Goal: Information Seeking & Learning: Learn about a topic

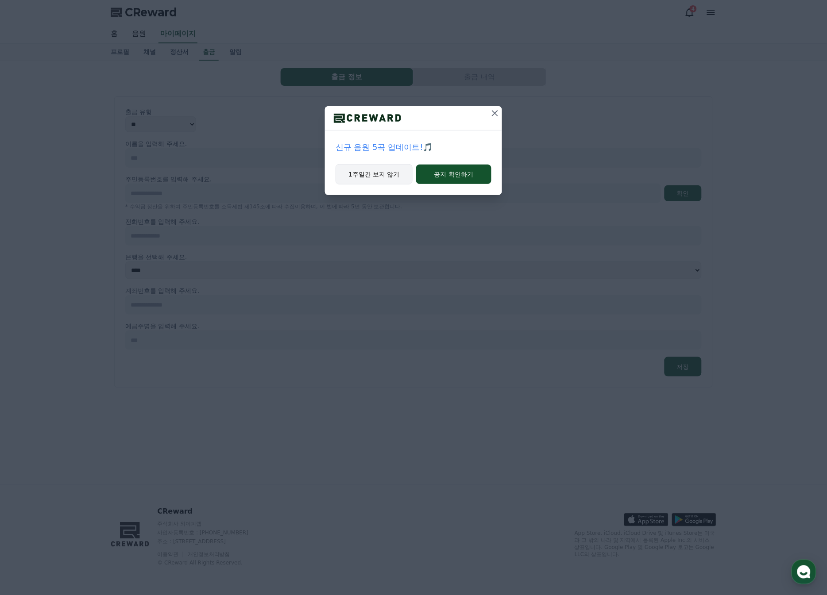
click at [393, 170] on button "1주일간 보지 않기" at bounding box center [374, 174] width 77 height 20
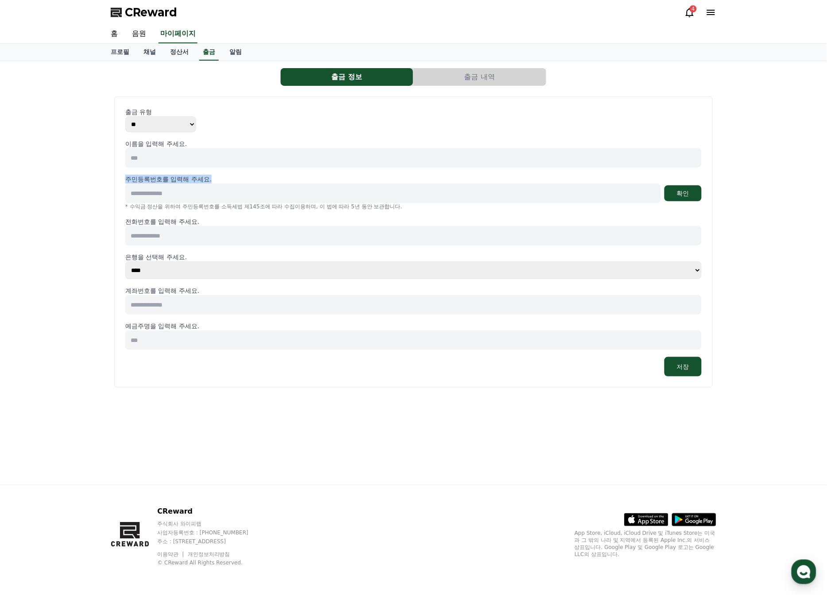
click at [393, 170] on div "이름을 입력해 주세요. 주민등록번호를 입력해 주세요. 확인 * 수익금 정산을 위하여 주민등록번호를 소득세법 제145조에 따라 수집이용하며, 이…" at bounding box center [413, 257] width 576 height 237
click at [146, 5] on span "CReward" at bounding box center [151, 12] width 52 height 14
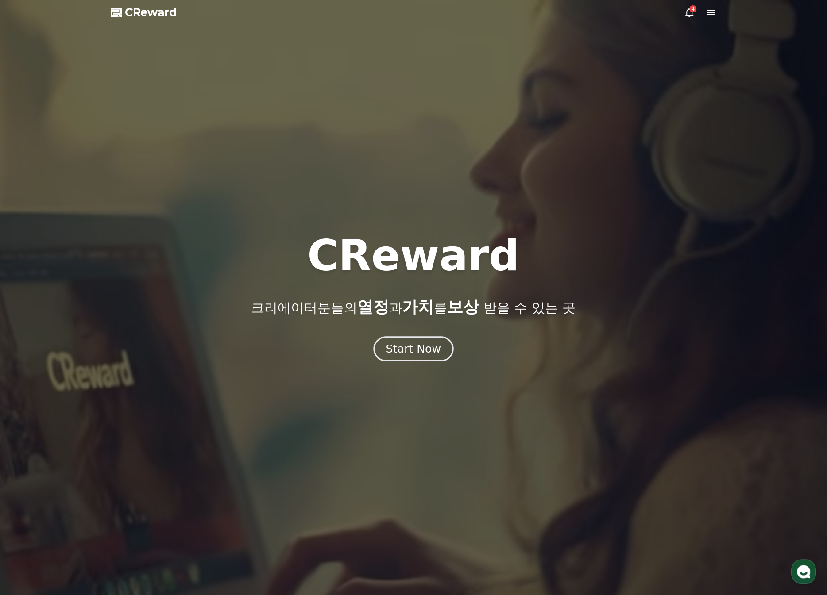
click at [414, 220] on div "Start Now" at bounding box center [413, 349] width 55 height 15
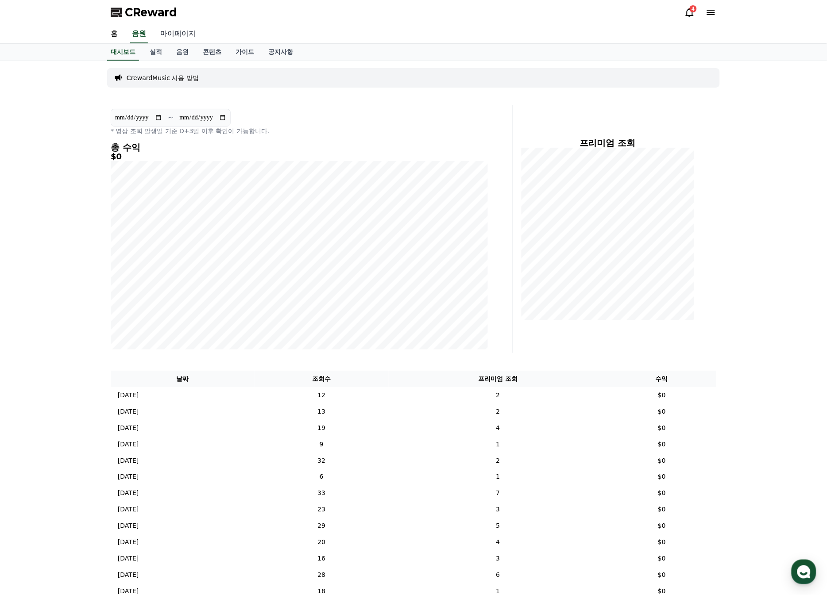
click at [192, 36] on link "마이페이지" at bounding box center [178, 34] width 50 height 19
select select "**********"
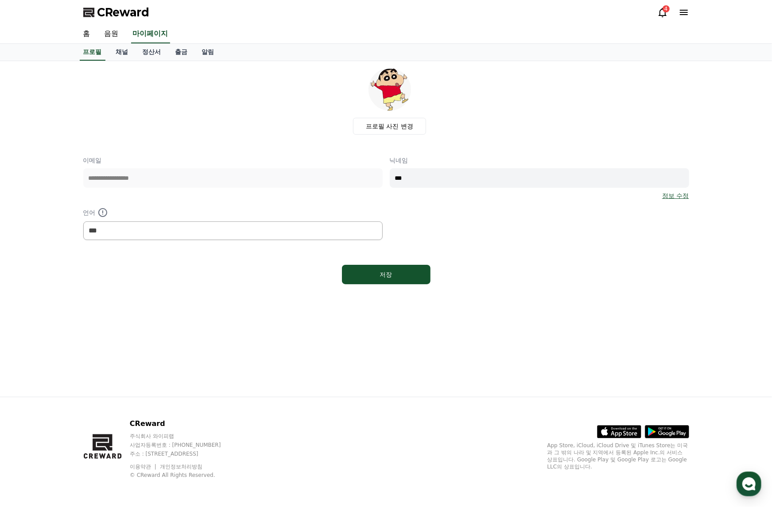
click at [425, 20] on div "CReward 4" at bounding box center [386, 12] width 620 height 25
select select "**********"
click at [255, 20] on div "CReward 4" at bounding box center [386, 12] width 620 height 25
click at [121, 31] on link "음원" at bounding box center [111, 34] width 28 height 19
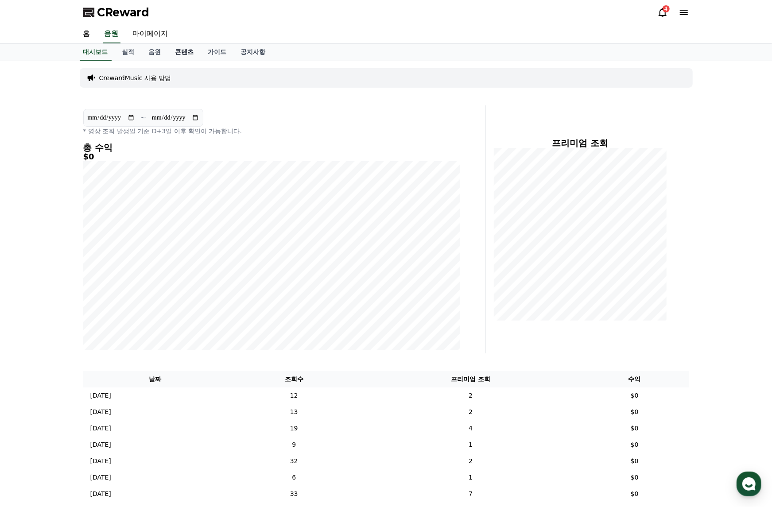
click at [183, 49] on link "콘텐츠" at bounding box center [184, 52] width 33 height 17
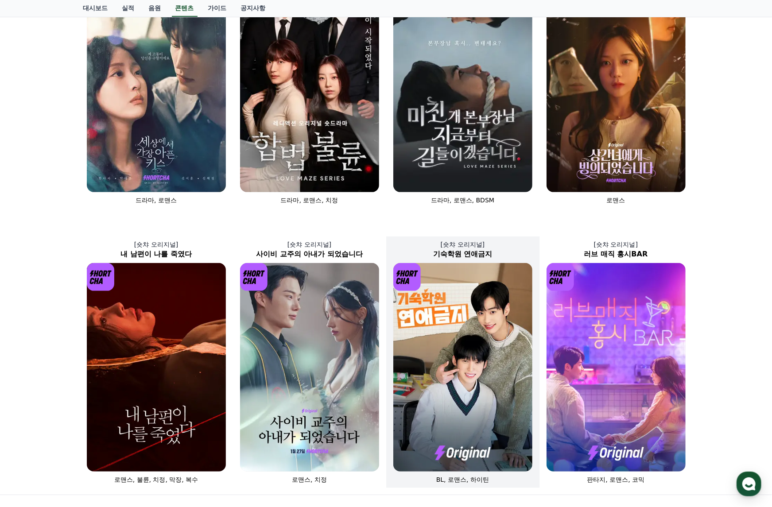
scroll to position [197, 0]
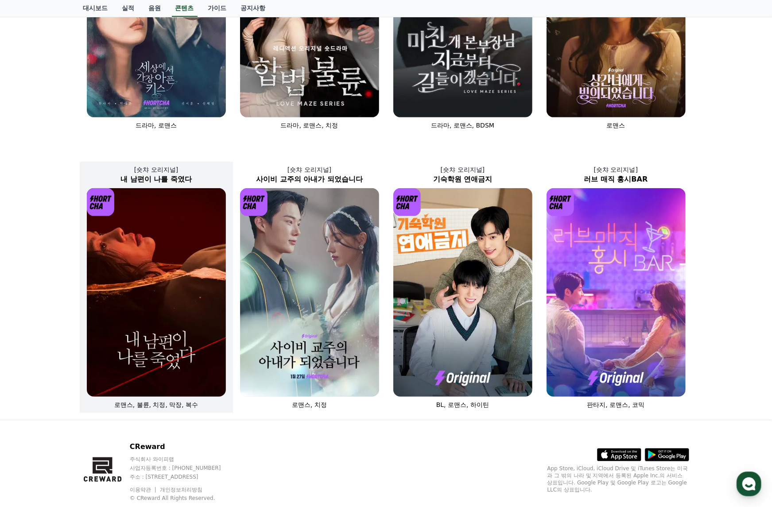
click at [196, 293] on img at bounding box center [156, 292] width 139 height 208
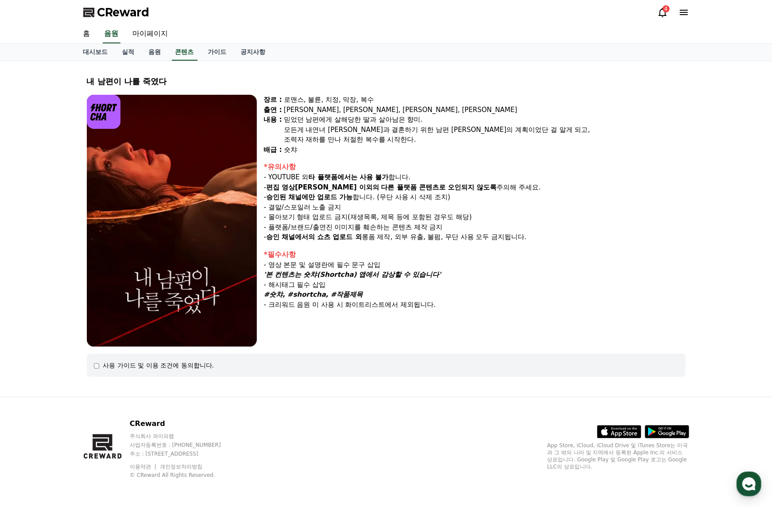
select select
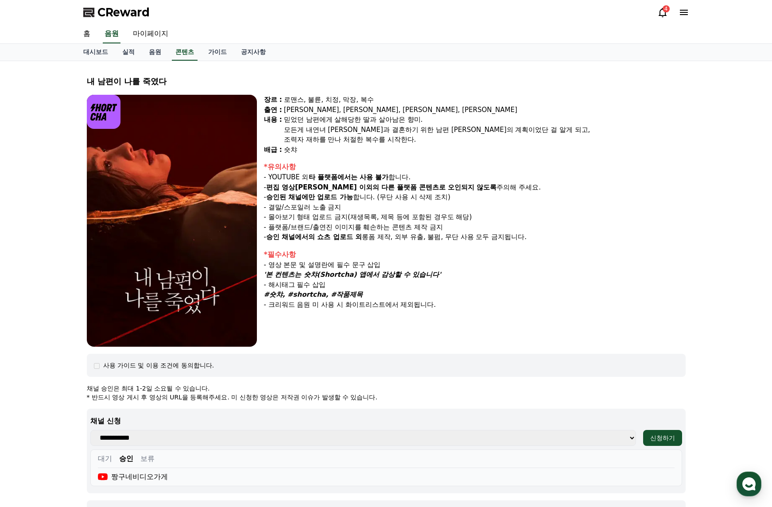
select select
click at [117, 34] on link "음원" at bounding box center [112, 34] width 18 height 19
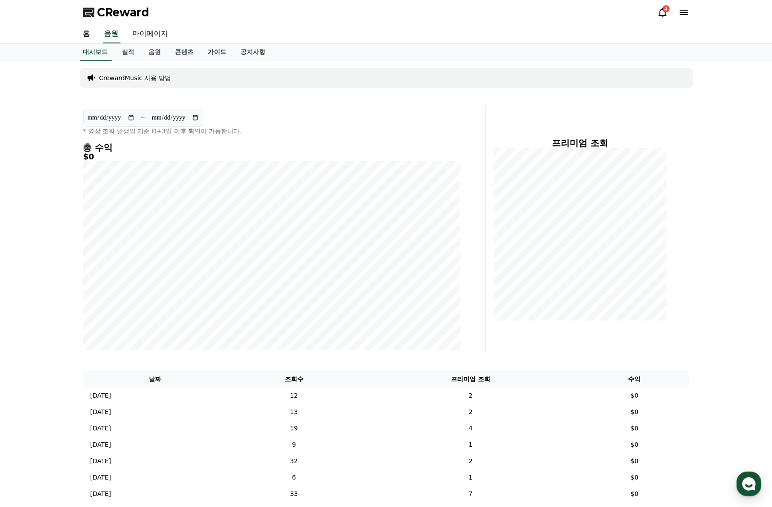
click at [201, 53] on link "가이드" at bounding box center [217, 52] width 33 height 17
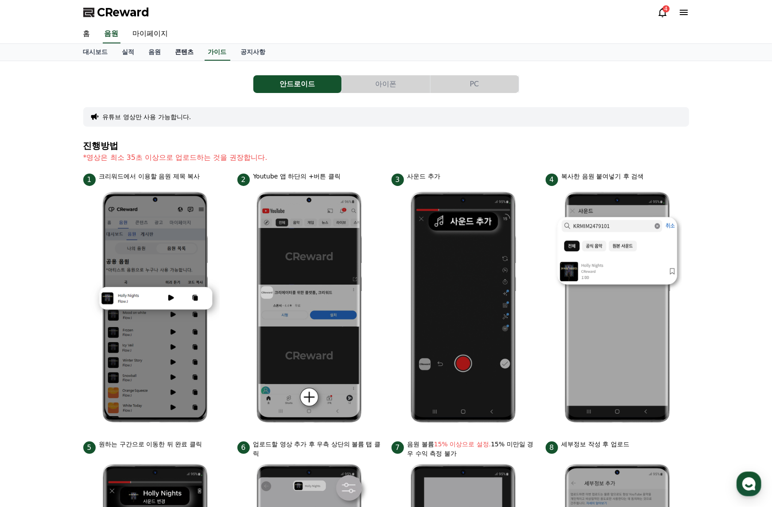
click at [182, 54] on link "콘텐츠" at bounding box center [184, 52] width 33 height 17
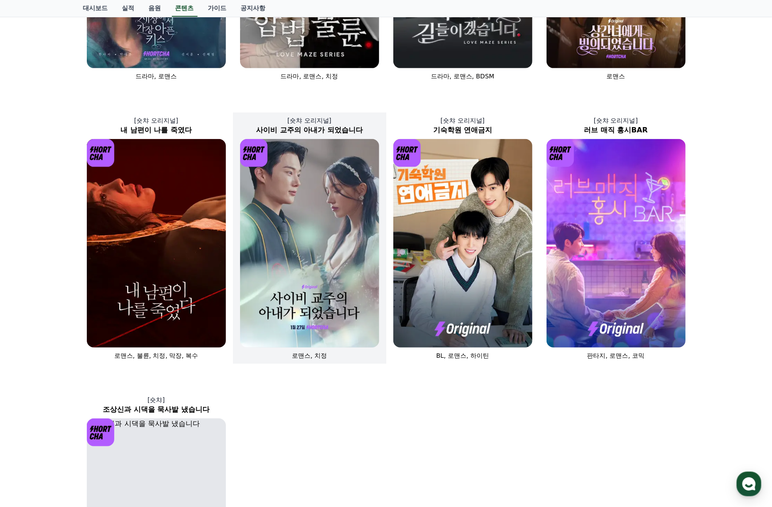
scroll to position [492, 0]
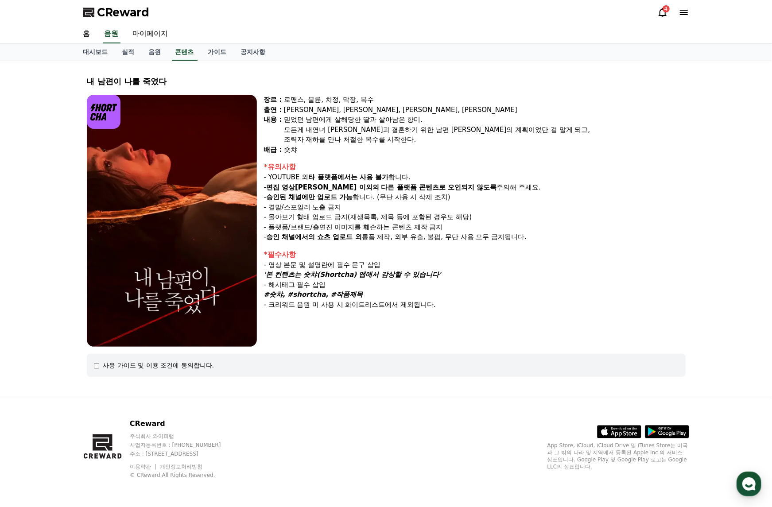
select select
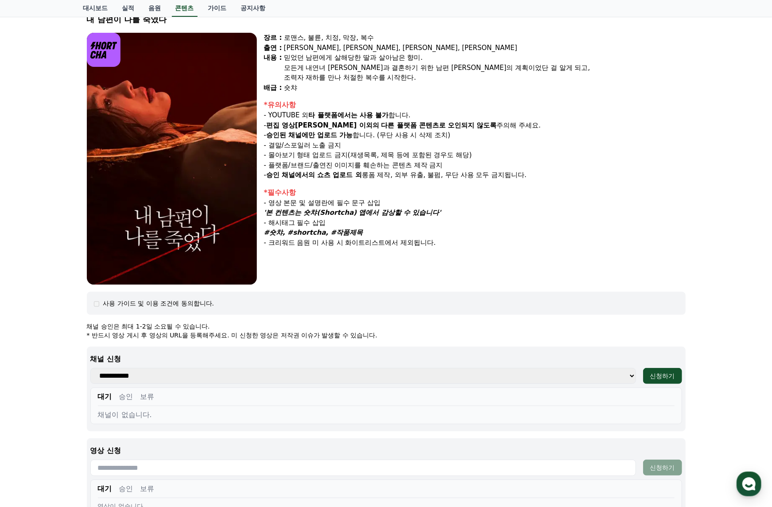
scroll to position [147, 0]
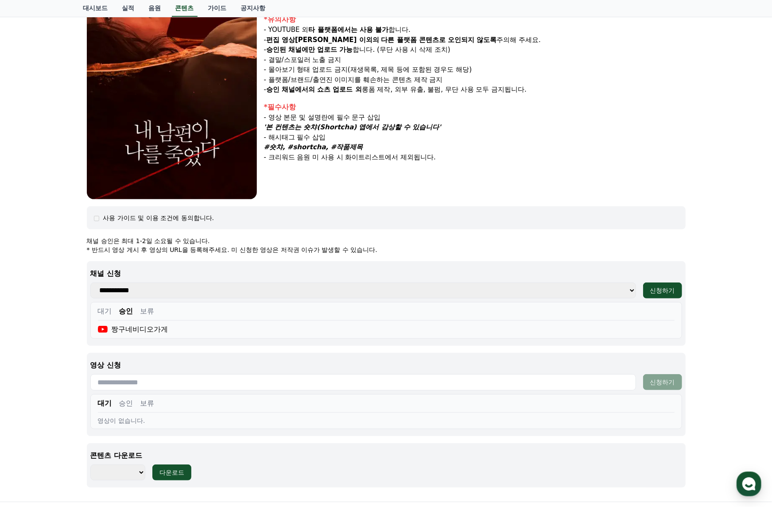
click at [138, 469] on select "******** ******** ******** ******** ******** ******** ******** ******** *******…" at bounding box center [117, 472] width 55 height 16
drag, startPoint x: 439, startPoint y: 193, endPoint x: 339, endPoint y: 173, distance: 102.4
click at [439, 193] on div "장르 : 로맨스, 불륜, 치정, 막장, 복수 출연 : 윤선아, 하선재, 권도하, 송민경 내용 : 믿었던 남편에게 살해당한 딸과 살아남은 향미.…" at bounding box center [474, 73] width 421 height 252
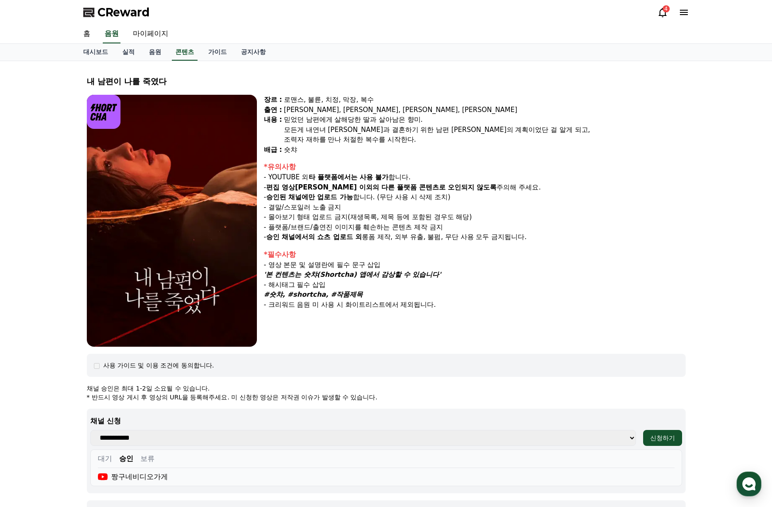
select select
